Goal: Task Accomplishment & Management: Use online tool/utility

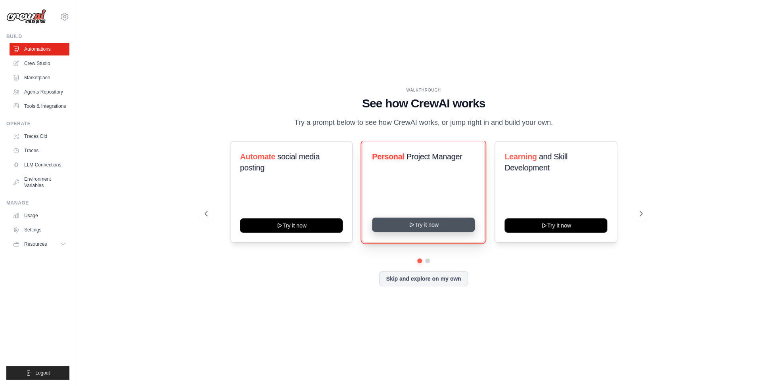
click at [420, 225] on button "Try it now" at bounding box center [423, 225] width 103 height 14
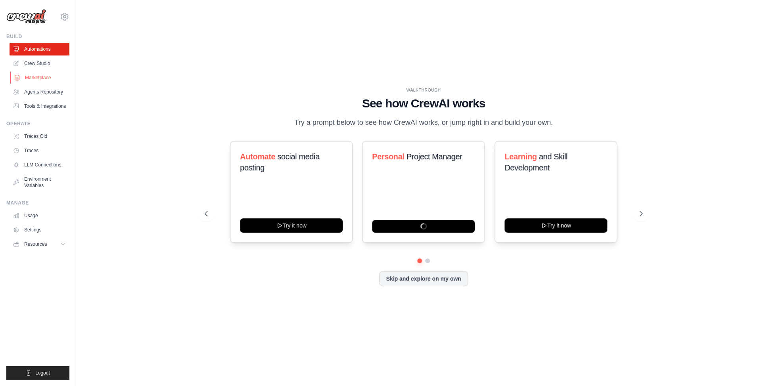
click at [31, 75] on link "Marketplace" at bounding box center [40, 77] width 60 height 13
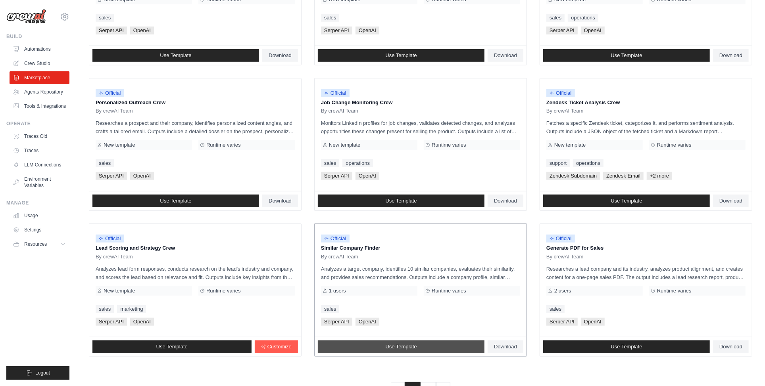
scroll to position [307, 0]
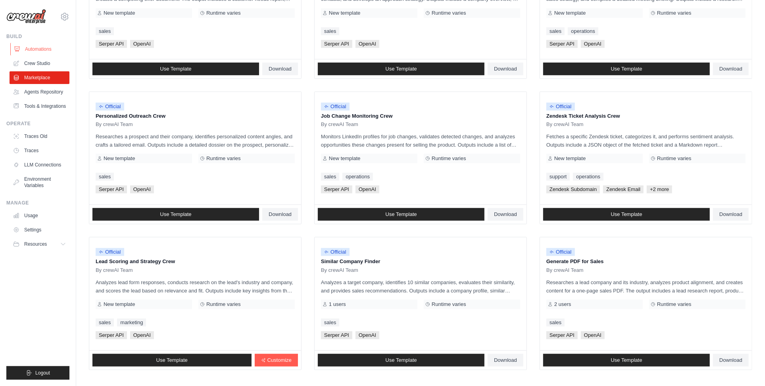
click at [39, 47] on link "Automations" at bounding box center [40, 49] width 60 height 13
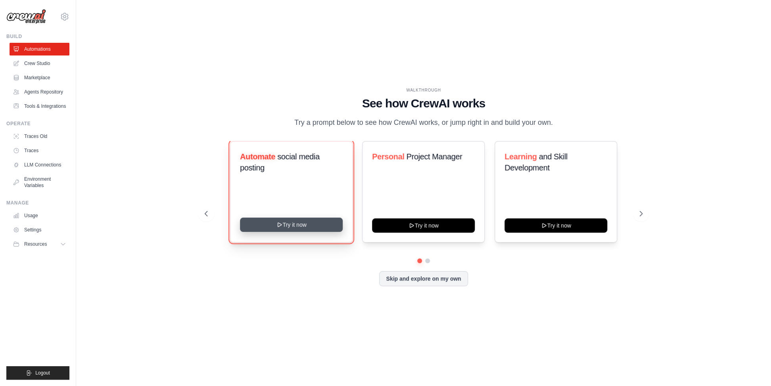
click at [270, 227] on button "Try it now" at bounding box center [291, 225] width 103 height 14
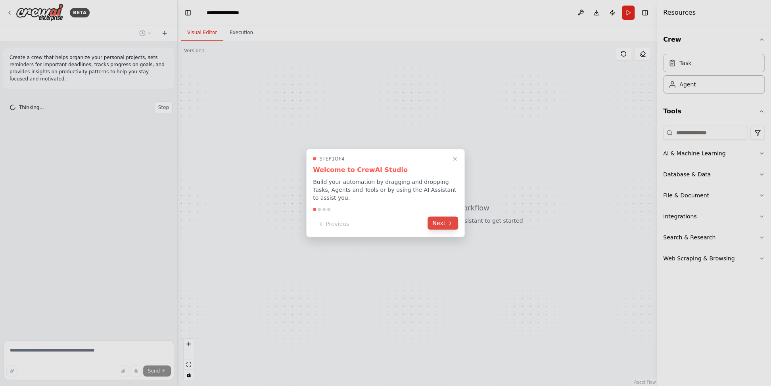
click at [446, 218] on button "Next" at bounding box center [443, 223] width 31 height 13
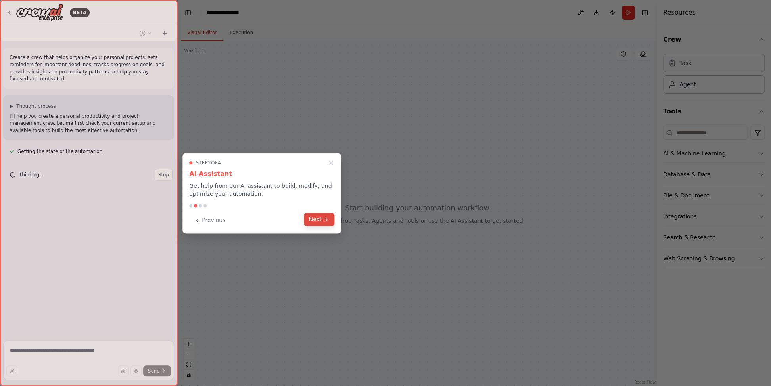
click at [323, 219] on button "Next" at bounding box center [319, 219] width 31 height 13
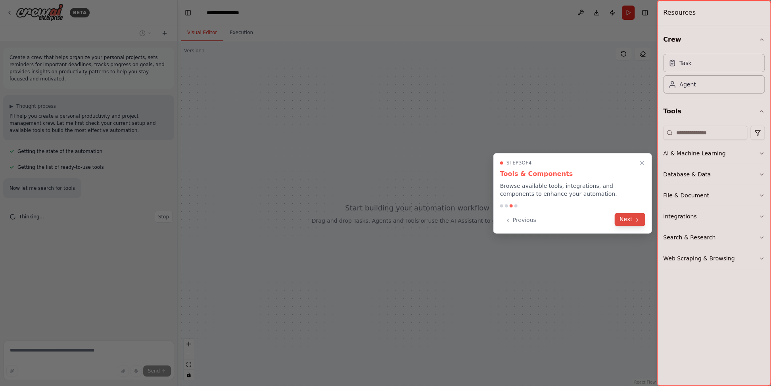
click at [626, 218] on button "Next" at bounding box center [630, 219] width 31 height 13
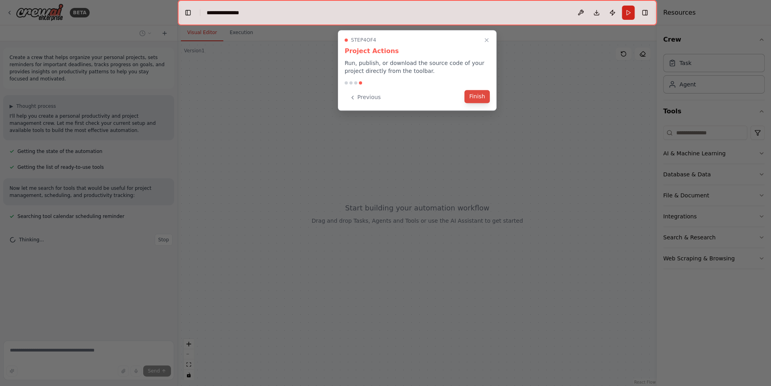
click at [479, 99] on button "Finish" at bounding box center [477, 96] width 25 height 13
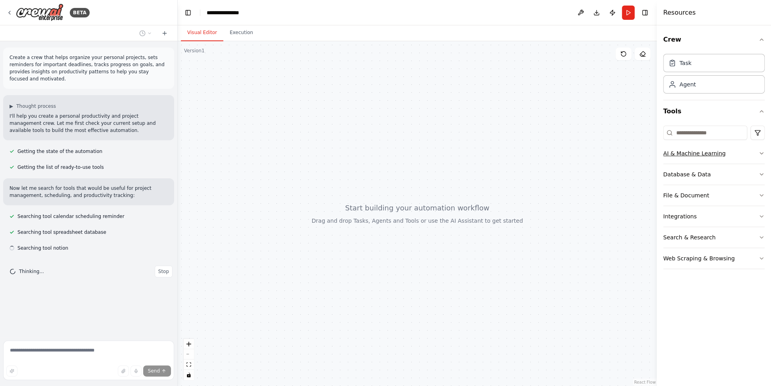
click at [761, 152] on icon "button" at bounding box center [762, 153] width 6 height 6
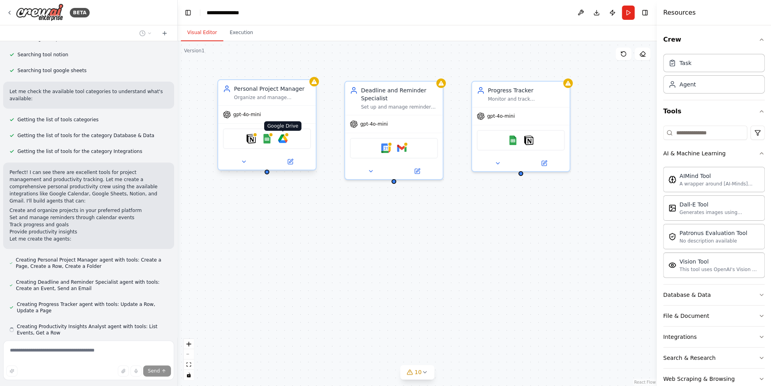
scroll to position [216, 0]
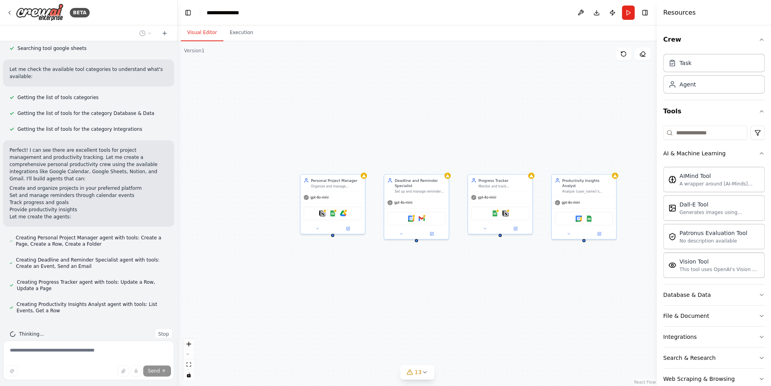
drag, startPoint x: 496, startPoint y: 338, endPoint x: 426, endPoint y: 329, distance: 70.5
drag, startPoint x: 426, startPoint y: 329, endPoint x: 384, endPoint y: 317, distance: 43.1
click at [384, 317] on div "Personal Project Manager Organize and manage {user_name}'s personal projects by…" at bounding box center [417, 213] width 479 height 345
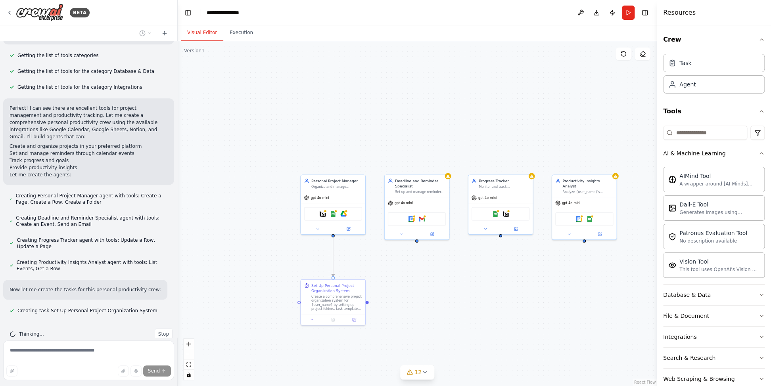
click at [499, 302] on div ".deletable-edge-delete-btn { width: 20px; height: 20px; border: 0px solid #ffff…" at bounding box center [417, 213] width 479 height 345
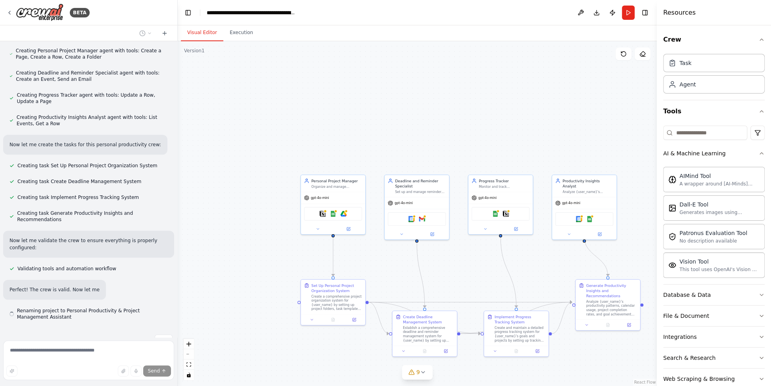
scroll to position [410, 0]
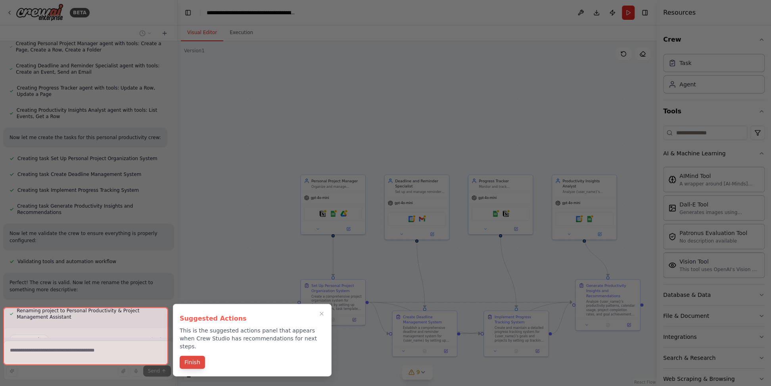
click at [192, 356] on button "Finish" at bounding box center [192, 362] width 25 height 13
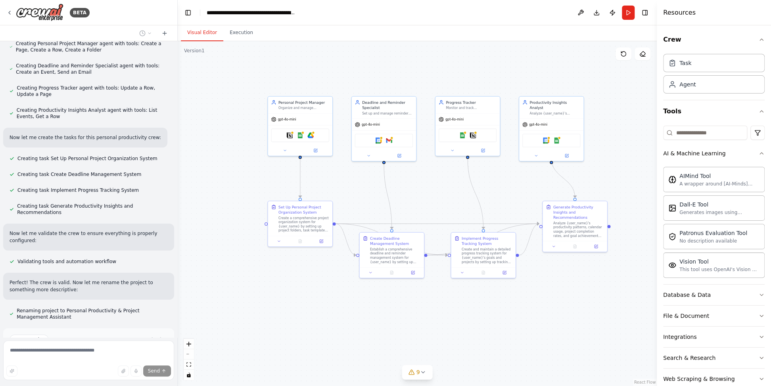
drag, startPoint x: 235, startPoint y: 294, endPoint x: 202, endPoint y: 215, distance: 85.2
click at [202, 215] on div ".deletable-edge-delete-btn { width: 20px; height: 20px; border: 0px solid #ffff…" at bounding box center [417, 213] width 479 height 345
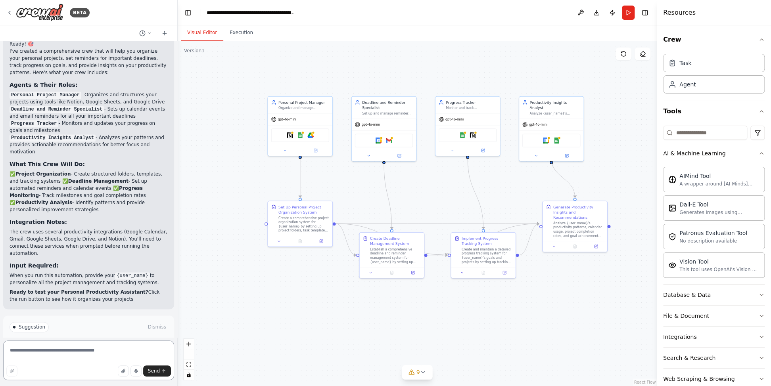
scroll to position [719, 0]
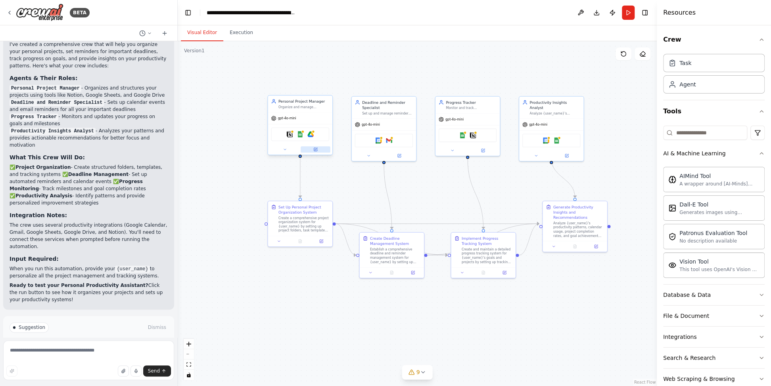
click at [315, 150] on icon at bounding box center [315, 149] width 3 height 3
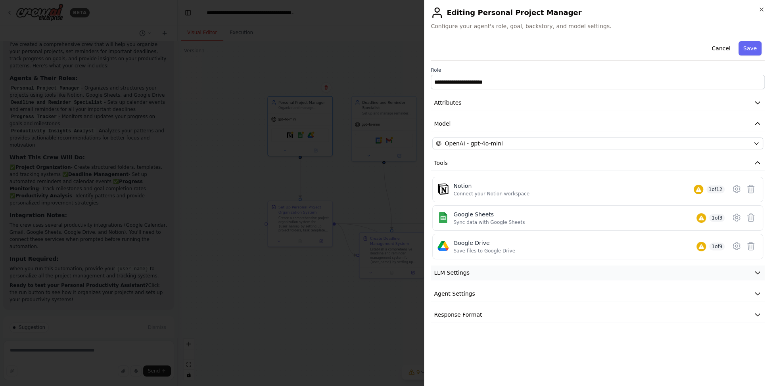
click at [495, 271] on button "LLM Settings" at bounding box center [598, 273] width 334 height 15
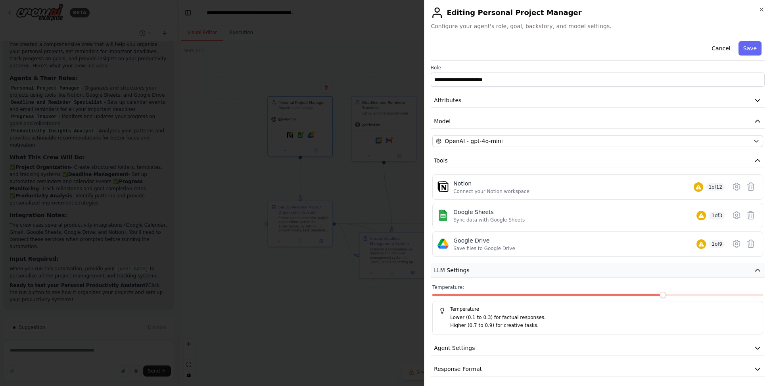
scroll to position [4, 0]
click at [495, 271] on button "LLM Settings" at bounding box center [598, 269] width 334 height 15
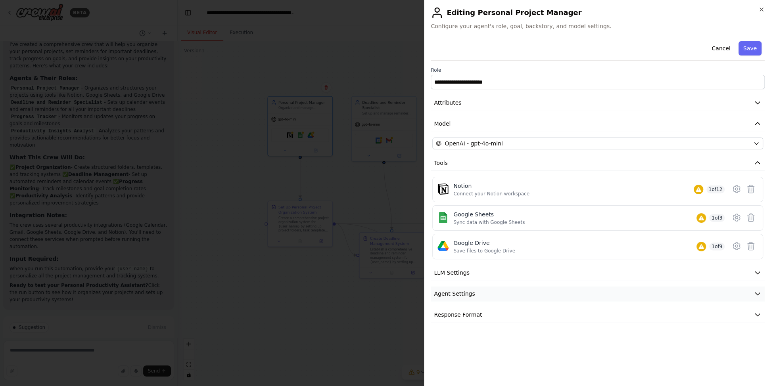
click at [494, 296] on button "Agent Settings" at bounding box center [598, 294] width 334 height 15
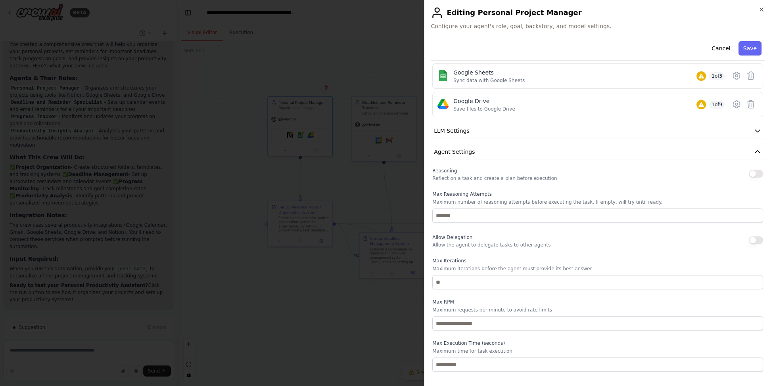
scroll to position [160, 0]
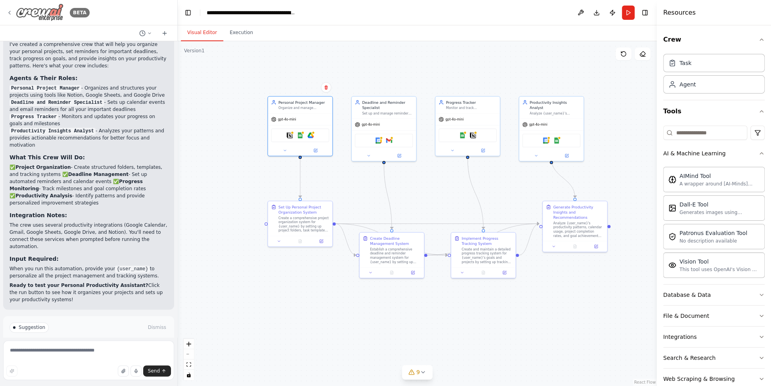
click at [42, 13] on img at bounding box center [40, 13] width 48 height 18
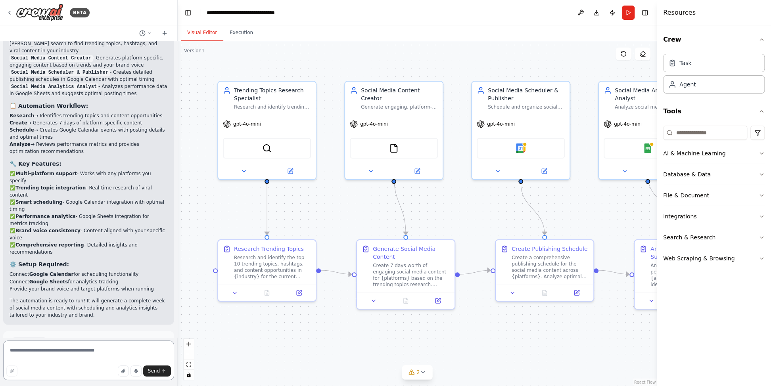
scroll to position [783, 0]
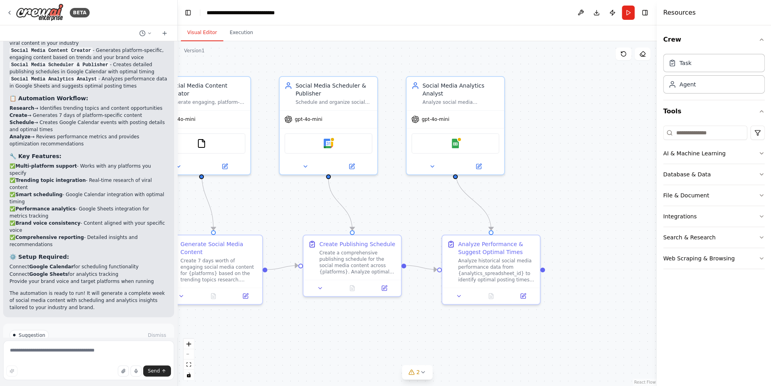
drag, startPoint x: 551, startPoint y: 356, endPoint x: 358, endPoint y: 352, distance: 192.5
click at [358, 352] on div ".deletable-edge-delete-btn { width: 20px; height: 20px; border: 0px solid #ffff…" at bounding box center [417, 213] width 479 height 345
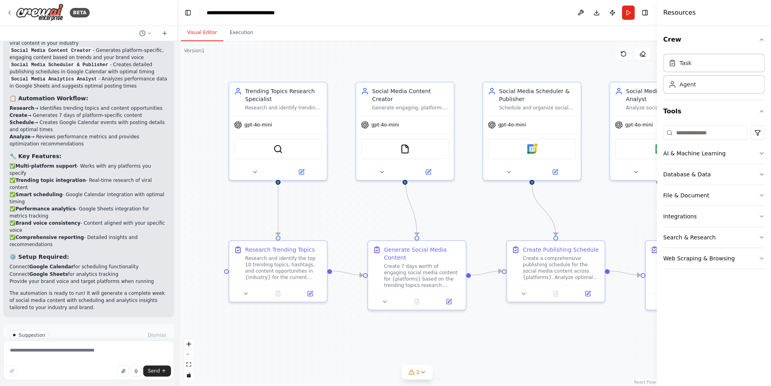
drag, startPoint x: 358, startPoint y: 352, endPoint x: 582, endPoint y: 357, distance: 224.2
click at [582, 357] on div ".deletable-edge-delete-btn { width: 20px; height: 20px; border: 0px solid #ffff…" at bounding box center [417, 213] width 479 height 345
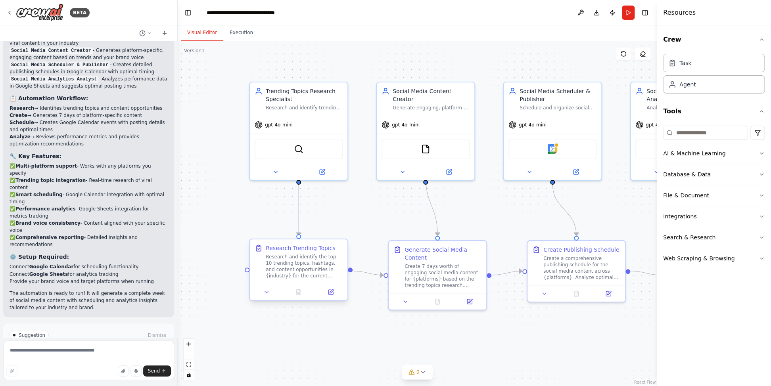
click at [303, 262] on div "Research and identify the top 10 trending topics, hashtags, and content opportu…" at bounding box center [304, 266] width 77 height 25
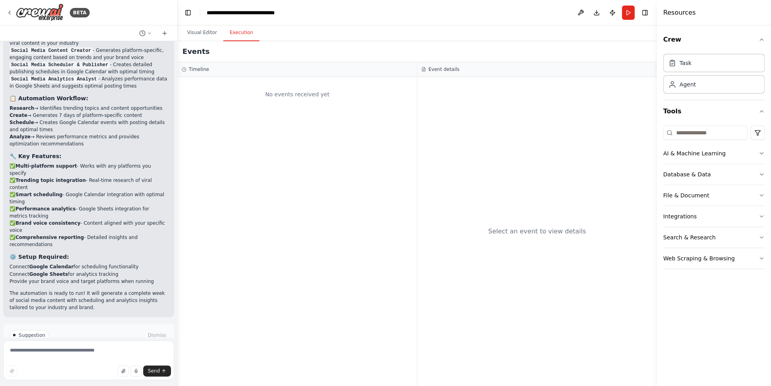
click at [233, 32] on button "Execution" at bounding box center [241, 33] width 36 height 17
click at [232, 69] on div "Timeline" at bounding box center [297, 69] width 231 height 6
click at [628, 13] on button "Run" at bounding box center [628, 13] width 13 height 14
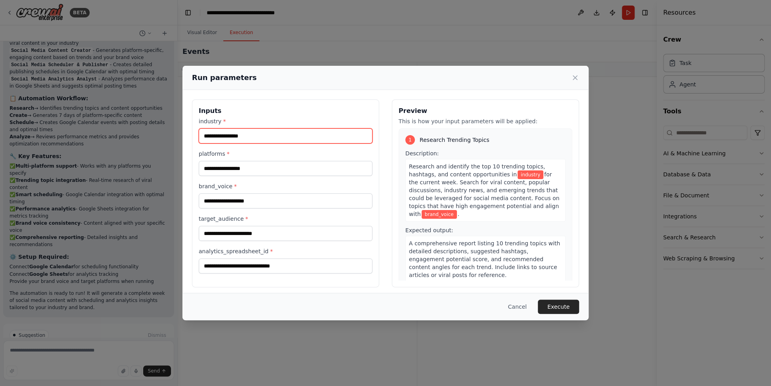
click at [280, 133] on input "industry *" at bounding box center [286, 136] width 174 height 15
type input "*"
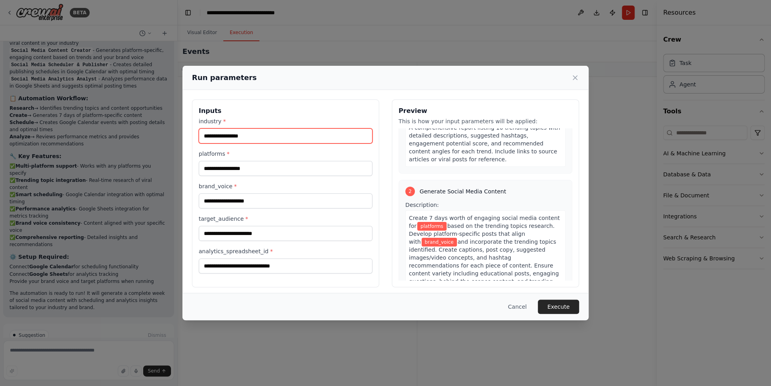
scroll to position [159, 0]
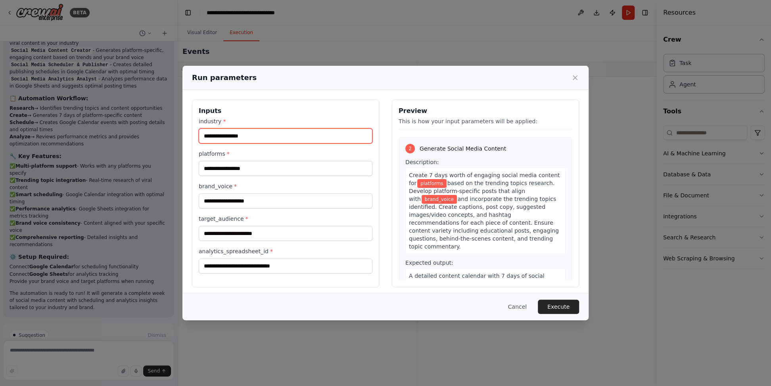
click at [242, 134] on input "industry *" at bounding box center [286, 136] width 174 height 15
type input "*"
type input "**********"
click at [244, 169] on input "platforms *" at bounding box center [286, 168] width 174 height 15
click at [233, 171] on input "platforms *" at bounding box center [286, 168] width 174 height 15
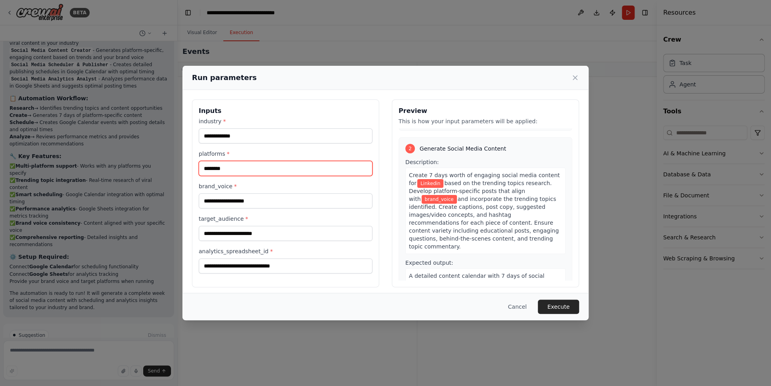
type input "********"
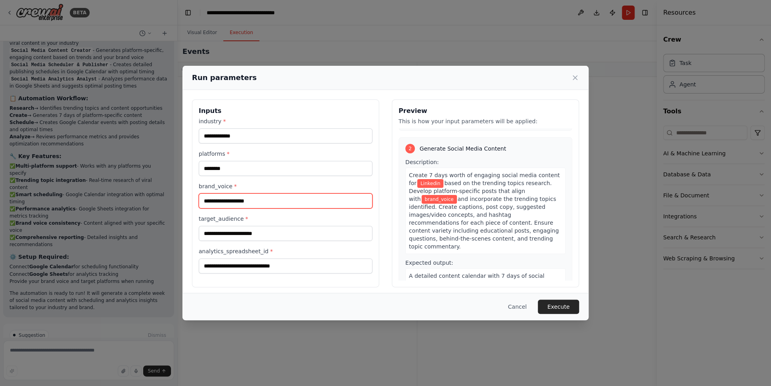
click at [263, 206] on input "brand_voice *" at bounding box center [286, 201] width 174 height 15
click at [457, 195] on span "brand_voice" at bounding box center [439, 199] width 35 height 9
click at [228, 203] on input "brand_voice *" at bounding box center [286, 201] width 174 height 15
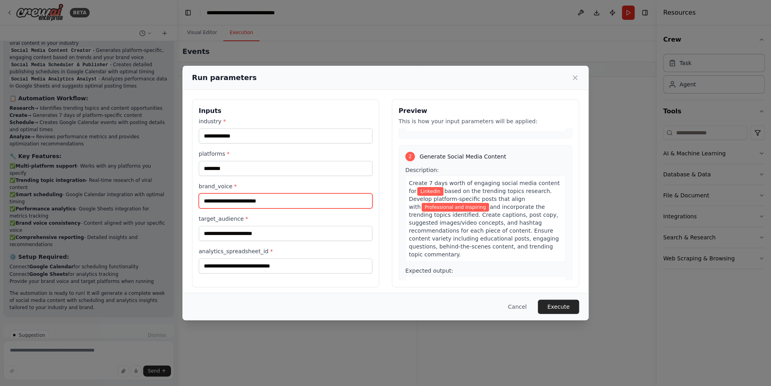
type input "**********"
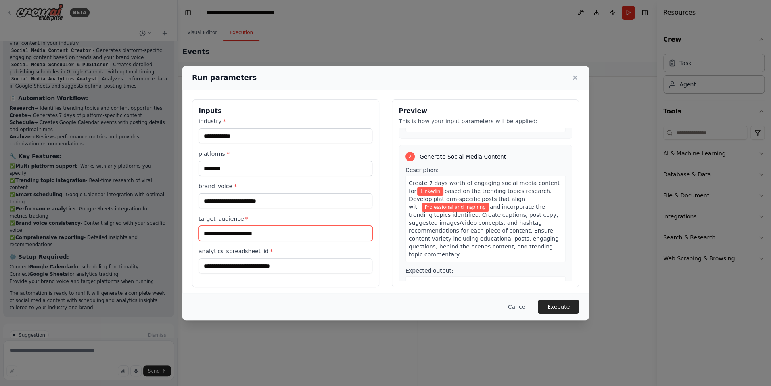
click at [281, 234] on input "target_audience *" at bounding box center [286, 233] width 174 height 15
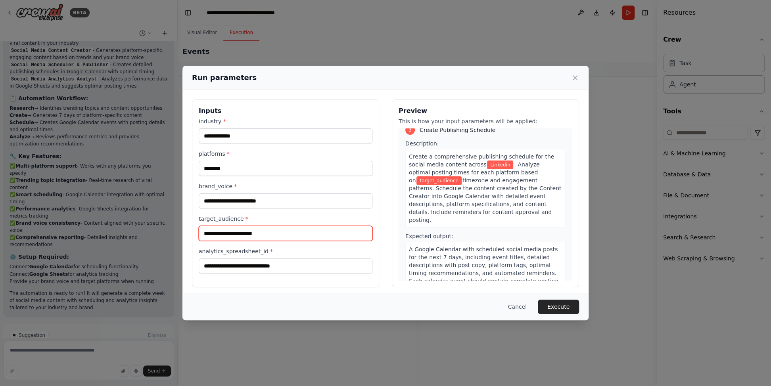
scroll to position [357, 0]
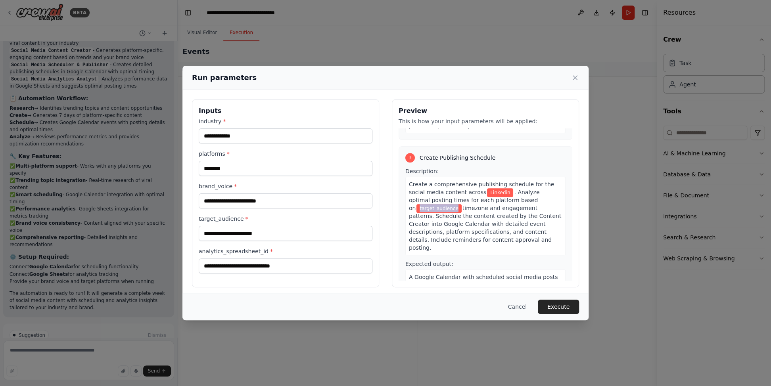
drag, startPoint x: 493, startPoint y: 183, endPoint x: 529, endPoint y: 184, distance: 36.1
click at [461, 204] on span "target_audience" at bounding box center [439, 208] width 45 height 9
copy span "target_audience"
click at [254, 234] on input "target_audience *" at bounding box center [286, 233] width 174 height 15
paste input "**********"
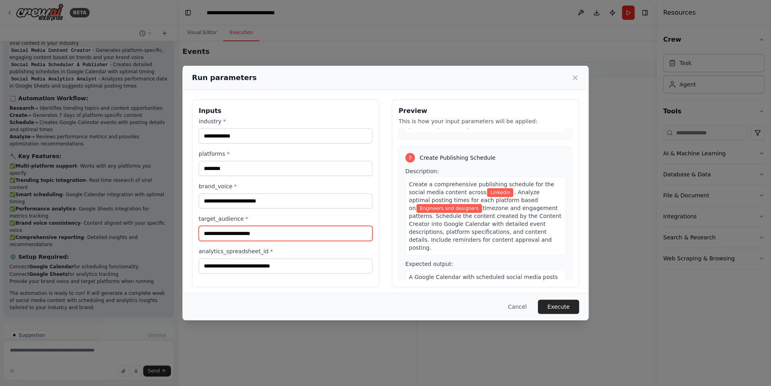
type input "**********"
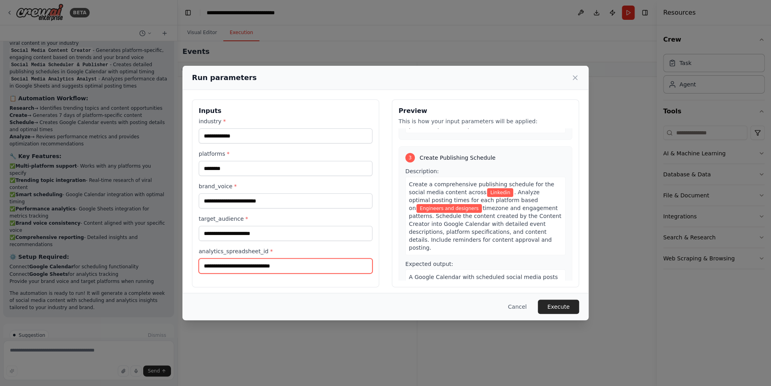
click at [263, 264] on input "analytics_spreadsheet_id *" at bounding box center [286, 266] width 174 height 15
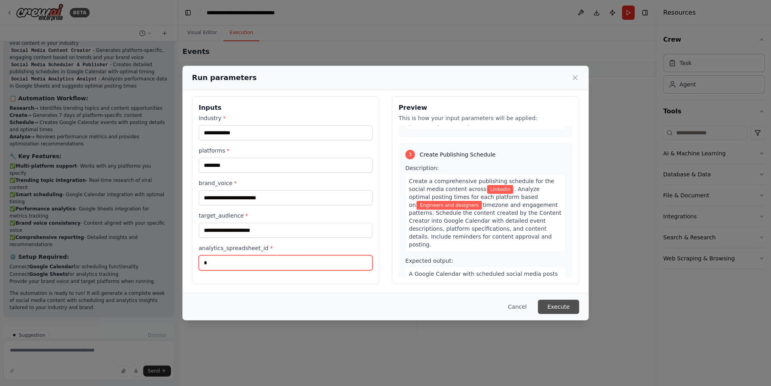
type input "*"
click at [560, 309] on button "Execute" at bounding box center [558, 307] width 41 height 14
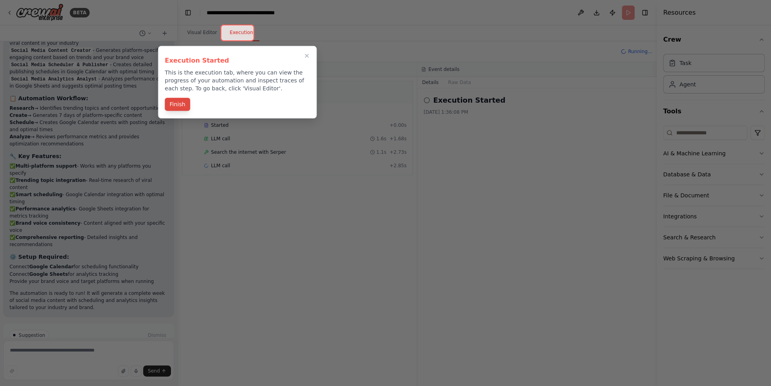
click at [176, 108] on button "Finish" at bounding box center [177, 104] width 25 height 13
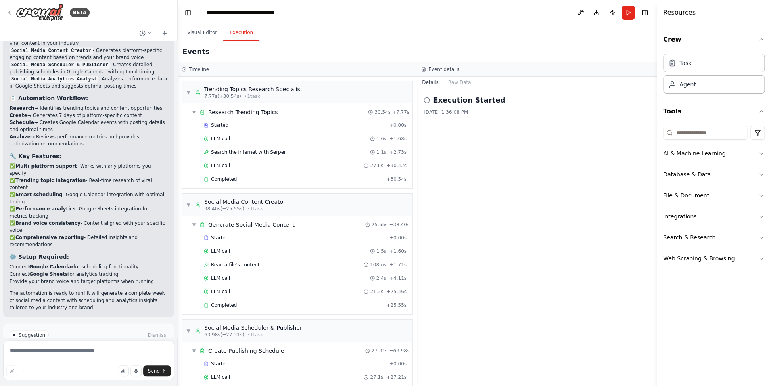
scroll to position [104, 0]
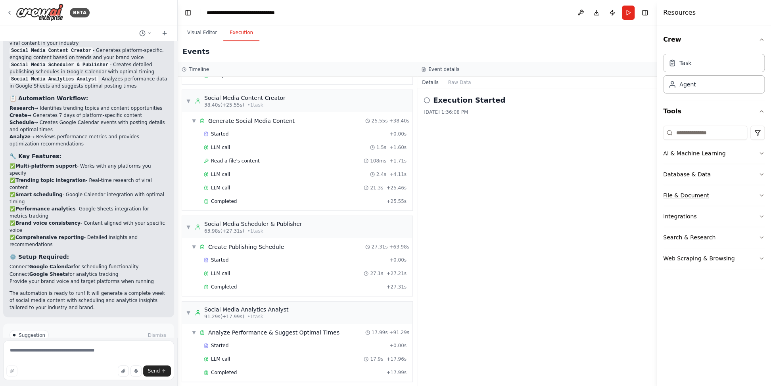
click at [720, 195] on button "File & Document" at bounding box center [714, 195] width 102 height 21
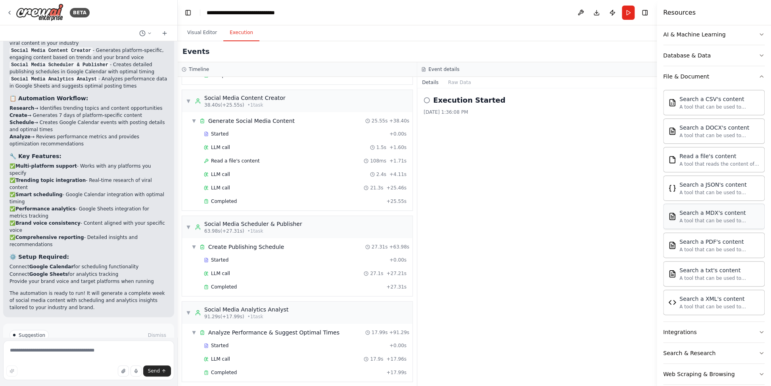
scroll to position [128, 0]
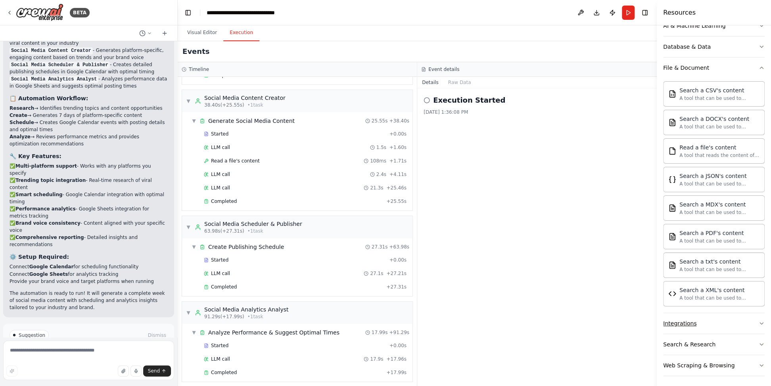
click at [726, 324] on button "Integrations" at bounding box center [714, 323] width 102 height 21
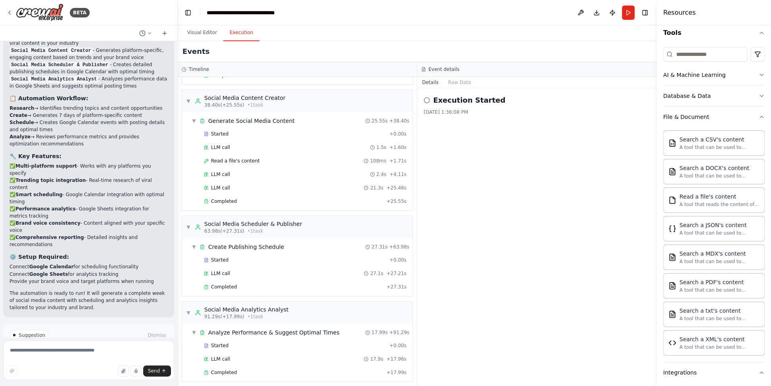
scroll to position [0, 0]
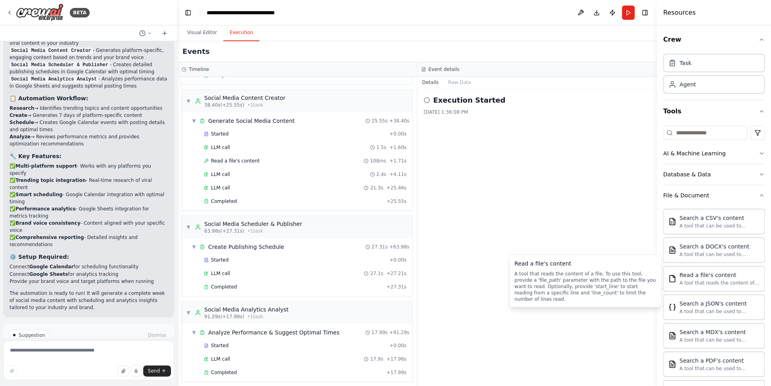
click at [572, 270] on div "Read a file's content A tool that reads the content of a file. To use this tool…" at bounding box center [586, 281] width 142 height 43
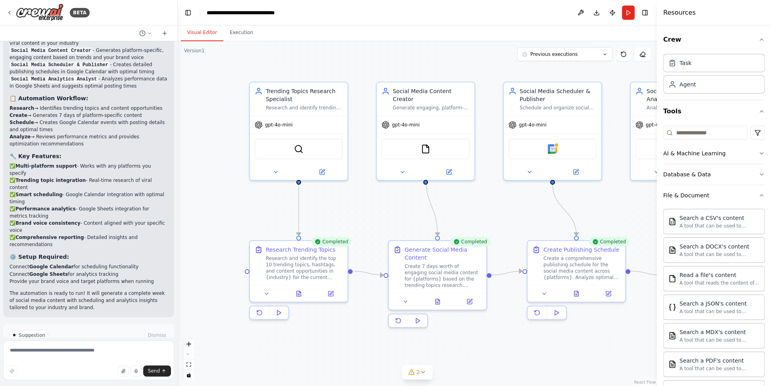
click at [199, 34] on button "Visual Editor" at bounding box center [202, 33] width 42 height 17
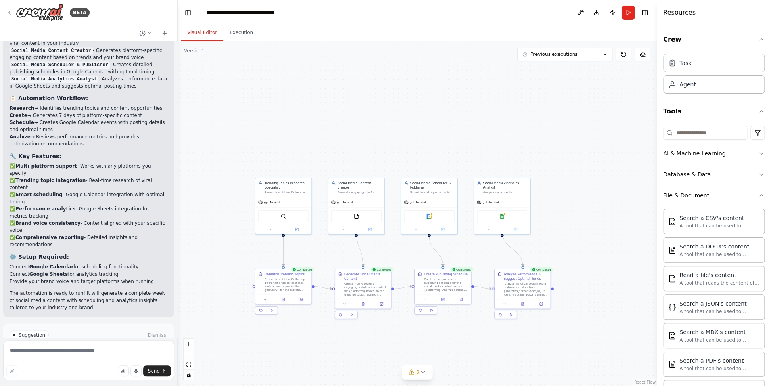
drag, startPoint x: 609, startPoint y: 377, endPoint x: 495, endPoint y: 344, distance: 118.7
click at [495, 344] on div ".deletable-edge-delete-btn { width: 20px; height: 20px; border: 0px solid #ffff…" at bounding box center [417, 213] width 479 height 345
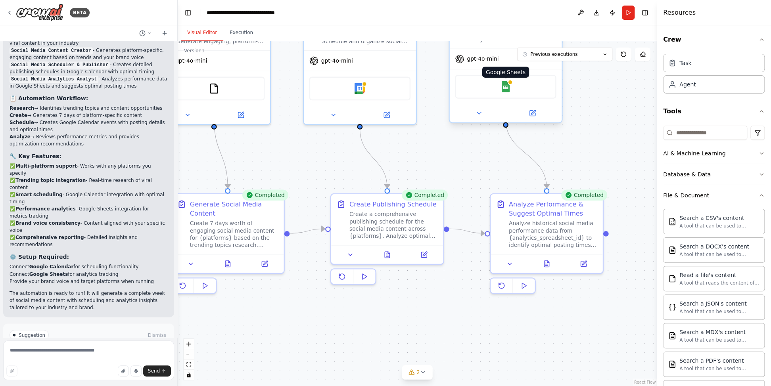
click at [506, 81] on img at bounding box center [505, 86] width 11 height 11
click at [532, 111] on icon at bounding box center [533, 114] width 6 height 6
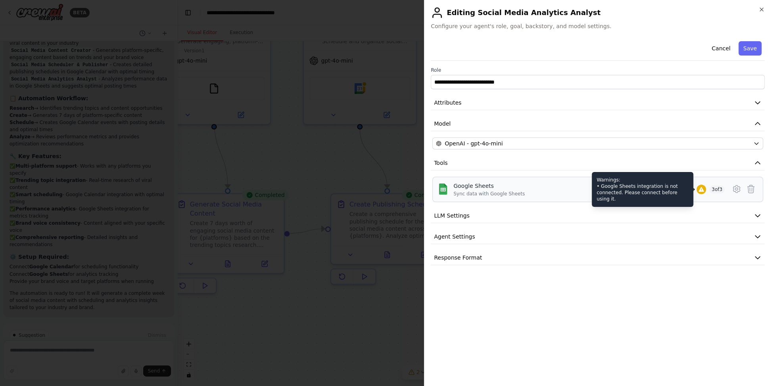
click at [702, 193] on div at bounding box center [702, 190] width 10 height 10
drag, startPoint x: 702, startPoint y: 193, endPoint x: 722, endPoint y: 52, distance: 142.3
click at [722, 52] on button "Cancel" at bounding box center [721, 48] width 28 height 14
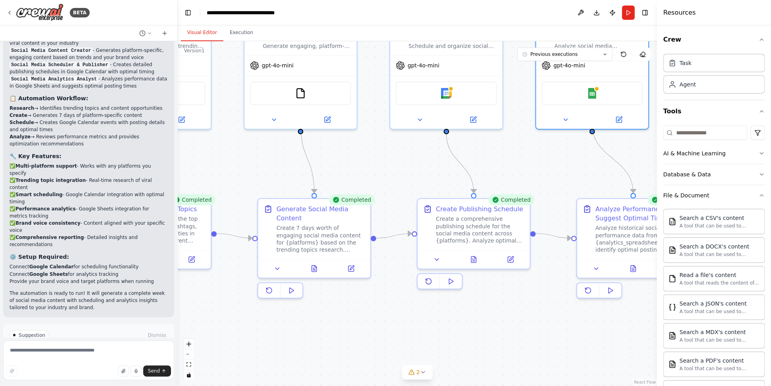
drag, startPoint x: 280, startPoint y: 354, endPoint x: 381, endPoint y: 372, distance: 102.7
click at [381, 368] on div ".deletable-edge-delete-btn { width: 20px; height: 20px; border: 0px solid #ffff…" at bounding box center [417, 213] width 479 height 345
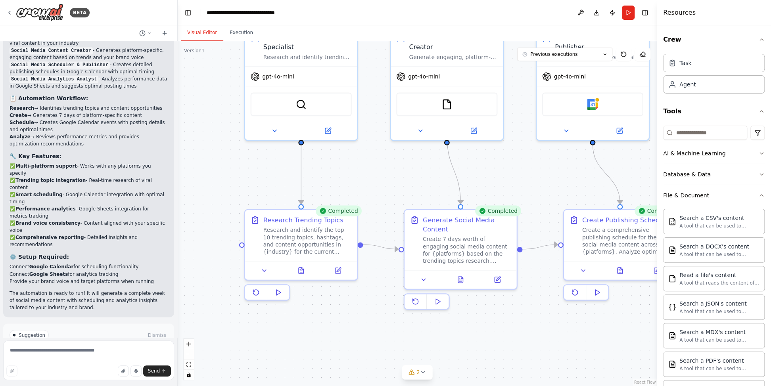
drag, startPoint x: 319, startPoint y: 354, endPoint x: 441, endPoint y: 356, distance: 121.8
click at [441, 356] on div ".deletable-edge-delete-btn { width: 20px; height: 20px; border: 0px solid #ffff…" at bounding box center [417, 213] width 479 height 345
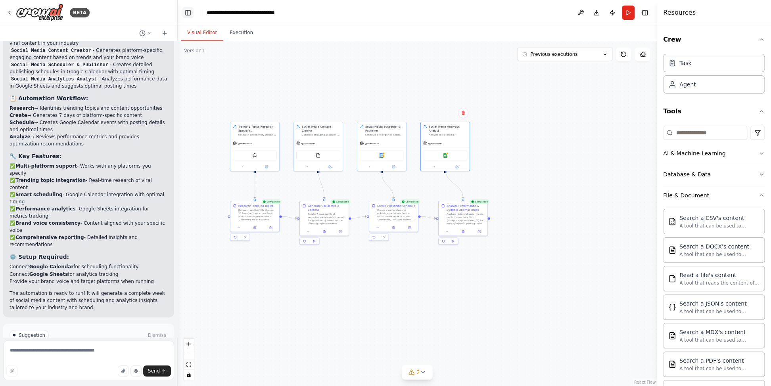
click at [190, 13] on button "Toggle Left Sidebar" at bounding box center [188, 12] width 11 height 11
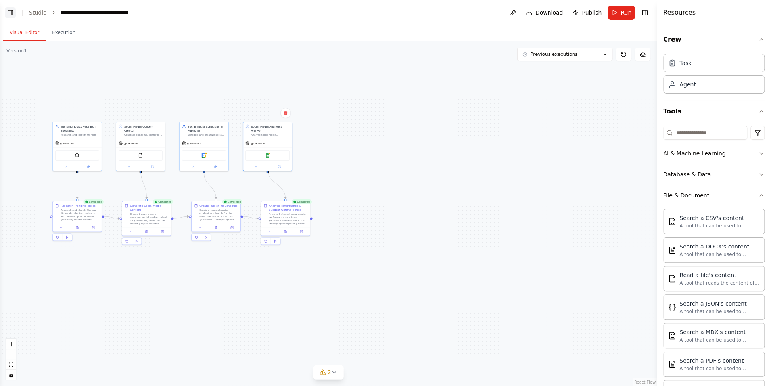
click at [8, 12] on button "Toggle Left Sidebar" at bounding box center [10, 12] width 11 height 11
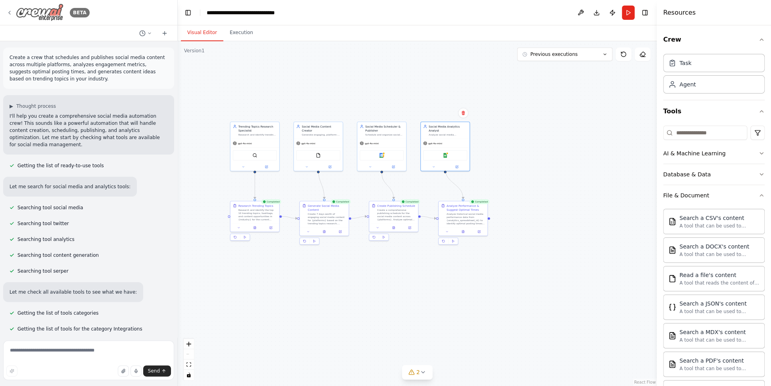
click at [46, 20] on img at bounding box center [40, 13] width 48 height 18
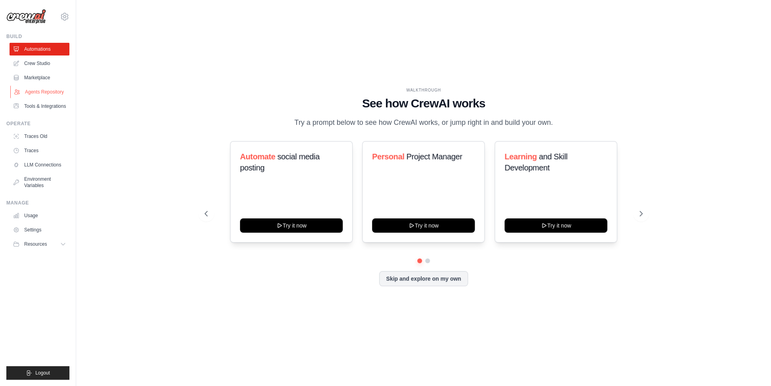
click at [37, 96] on link "Agents Repository" at bounding box center [40, 92] width 60 height 13
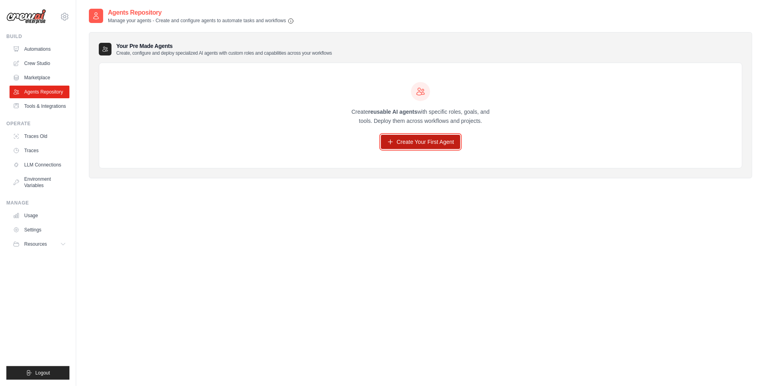
click at [419, 146] on link "Create Your First Agent" at bounding box center [421, 142] width 80 height 14
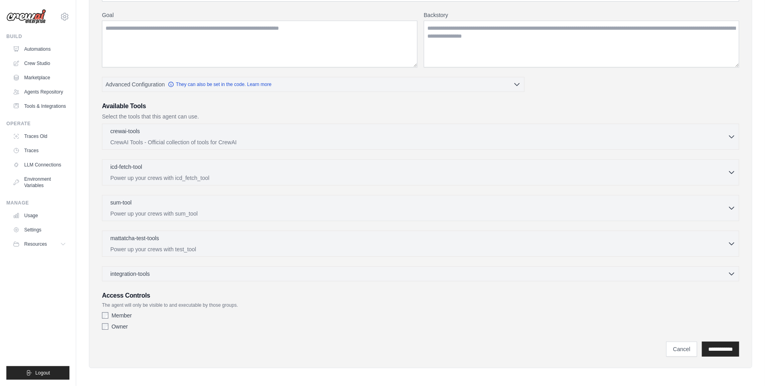
scroll to position [97, 0]
click at [422, 138] on p "CrewAI Tools - Official collection of tools for CrewAI" at bounding box center [418, 142] width 617 height 8
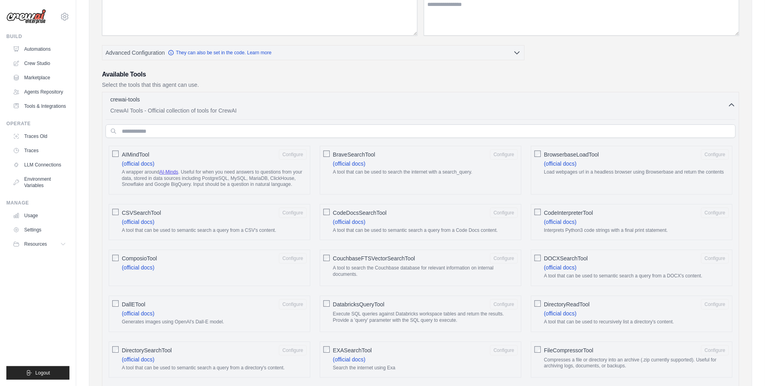
scroll to position [58, 0]
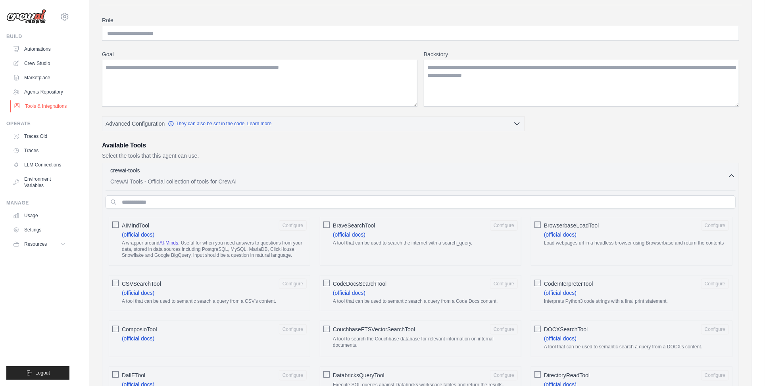
click at [50, 108] on link "Tools & Integrations" at bounding box center [40, 106] width 60 height 13
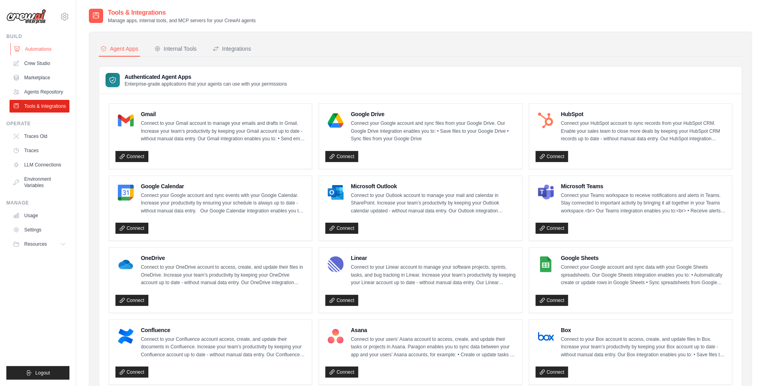
click at [37, 47] on link "Automations" at bounding box center [40, 49] width 60 height 13
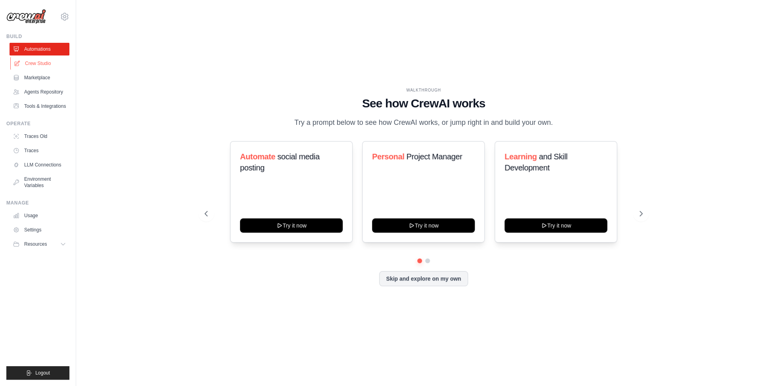
click at [38, 67] on link "Crew Studio" at bounding box center [40, 63] width 60 height 13
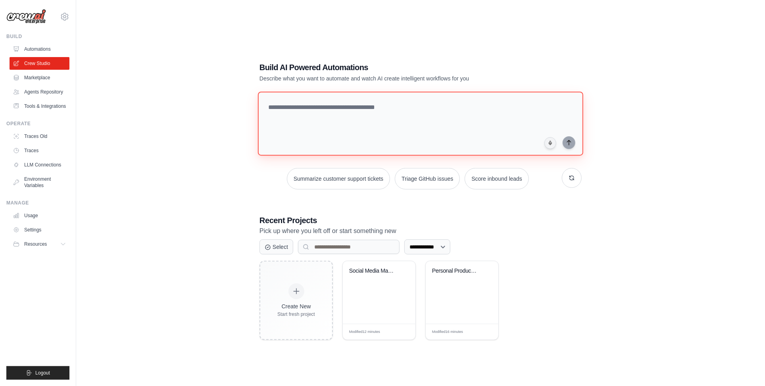
click at [348, 118] on textarea at bounding box center [420, 124] width 325 height 64
type textarea "*"
type textarea "**********"
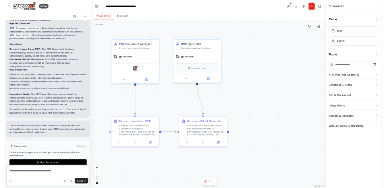
scroll to position [587, 0]
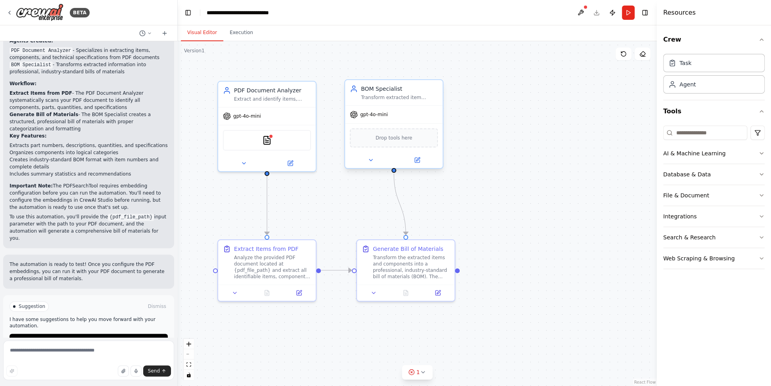
click at [400, 140] on span "Drop tools here" at bounding box center [394, 138] width 37 height 8
click at [269, 142] on img at bounding box center [267, 139] width 10 height 10
click at [296, 161] on button at bounding box center [290, 162] width 45 height 10
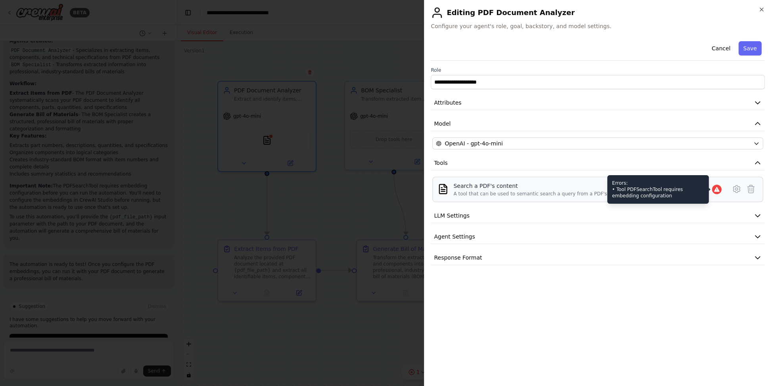
click at [717, 190] on icon at bounding box center [716, 189] width 5 height 5
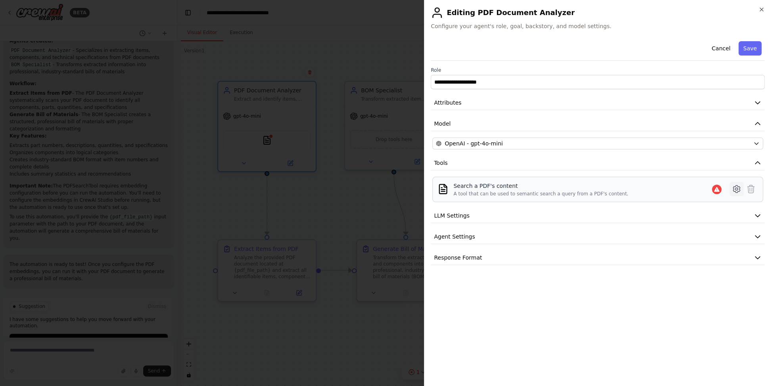
click at [736, 189] on icon at bounding box center [737, 189] width 10 height 10
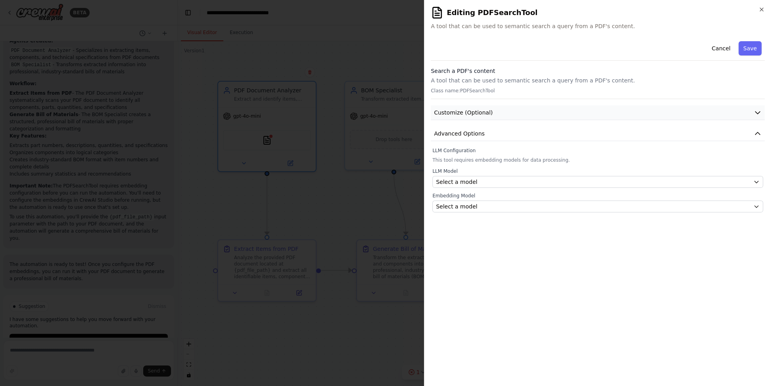
click at [756, 114] on icon "button" at bounding box center [758, 113] width 8 height 8
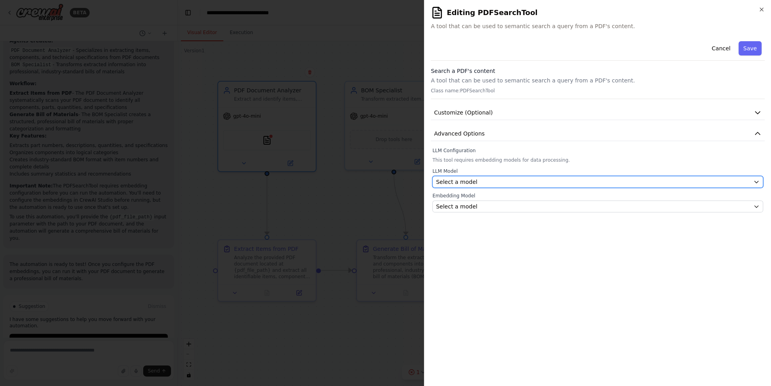
click at [753, 180] on icon "button" at bounding box center [756, 182] width 6 height 6
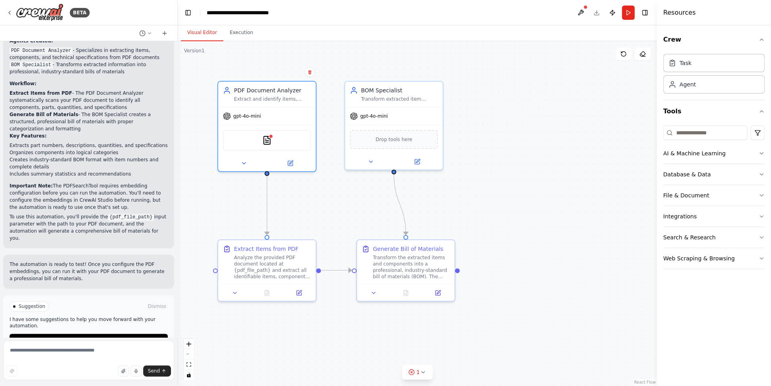
click at [480, 224] on div ".deletable-edge-delete-btn { width: 20px; height: 20px; border: 0px solid #ffff…" at bounding box center [417, 213] width 479 height 345
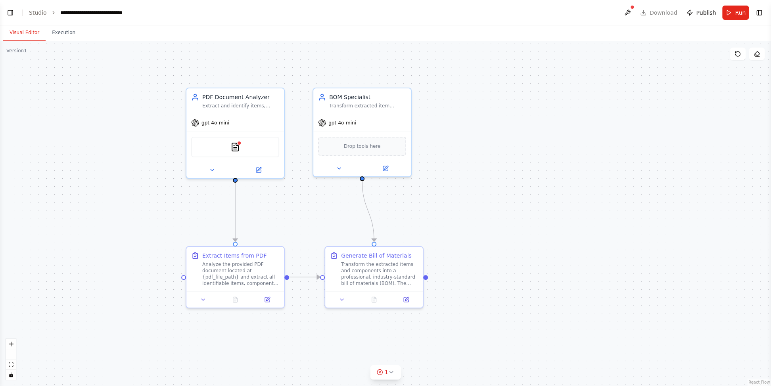
drag, startPoint x: 388, startPoint y: 120, endPoint x: 528, endPoint y: 127, distance: 140.6
click at [535, 127] on div ".deletable-edge-delete-btn { width: 20px; height: 20px; border: 0px solid #ffff…" at bounding box center [385, 213] width 771 height 345
click at [13, 10] on button "Toggle Left Sidebar" at bounding box center [10, 12] width 11 height 11
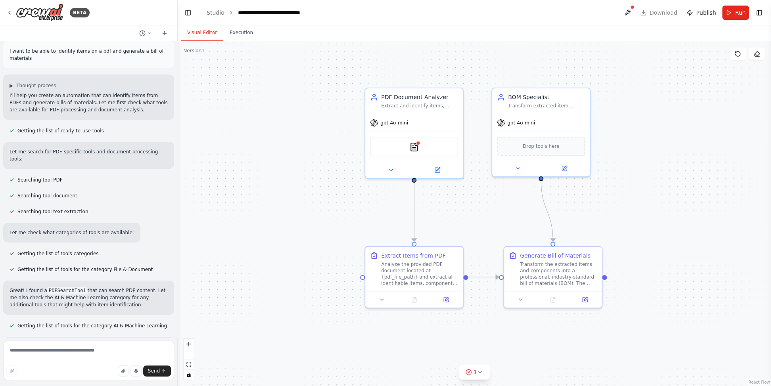
scroll to position [0, 0]
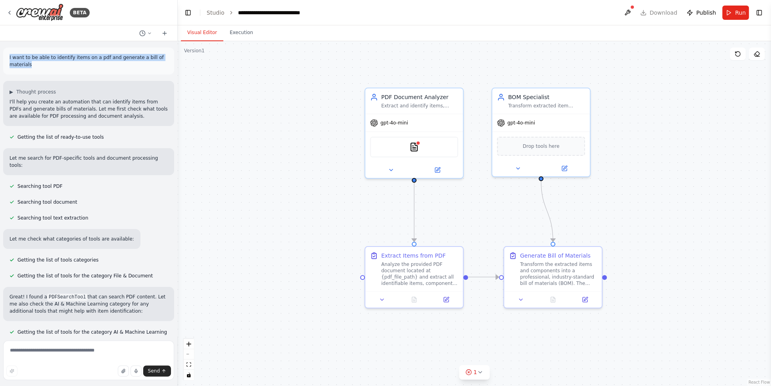
drag, startPoint x: 10, startPoint y: 56, endPoint x: 38, endPoint y: 64, distance: 30.1
click at [38, 64] on p "I want to be able to identify items on a pdf and generate a bill of materials" at bounding box center [89, 61] width 158 height 14
click at [284, 137] on div ".deletable-edge-delete-btn { width: 20px; height: 20px; border: 0px solid #ffff…" at bounding box center [475, 213] width 594 height 345
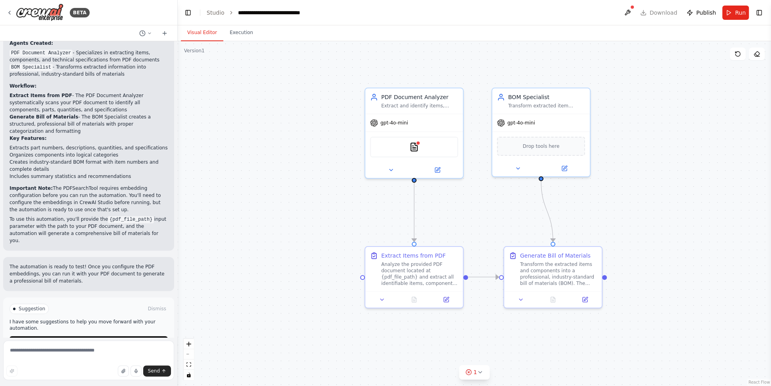
scroll to position [587, 0]
